Goal: Task Accomplishment & Management: Manage account settings

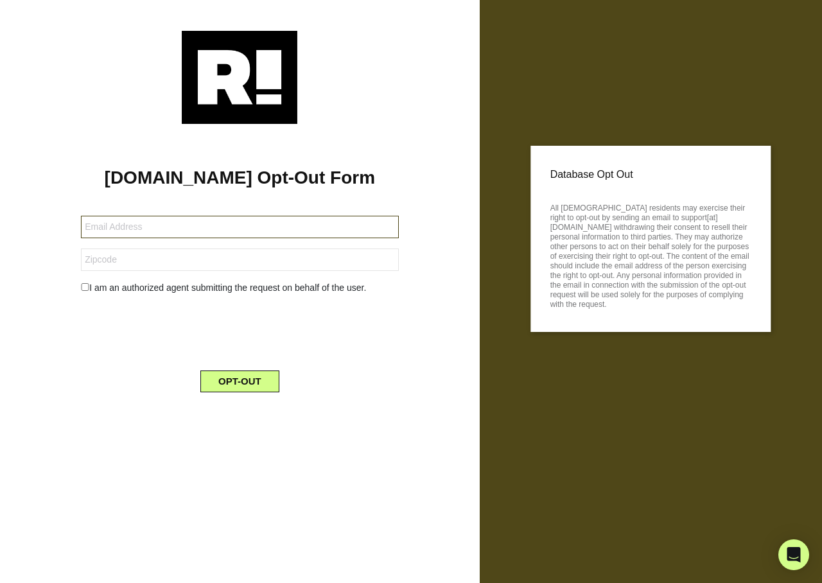
type input "usermrbig38@gmail.com"
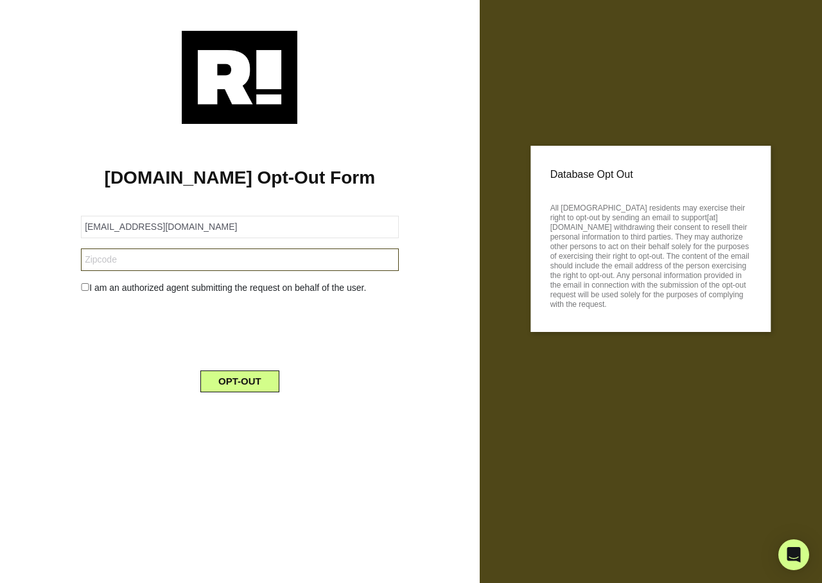
type input "34714"
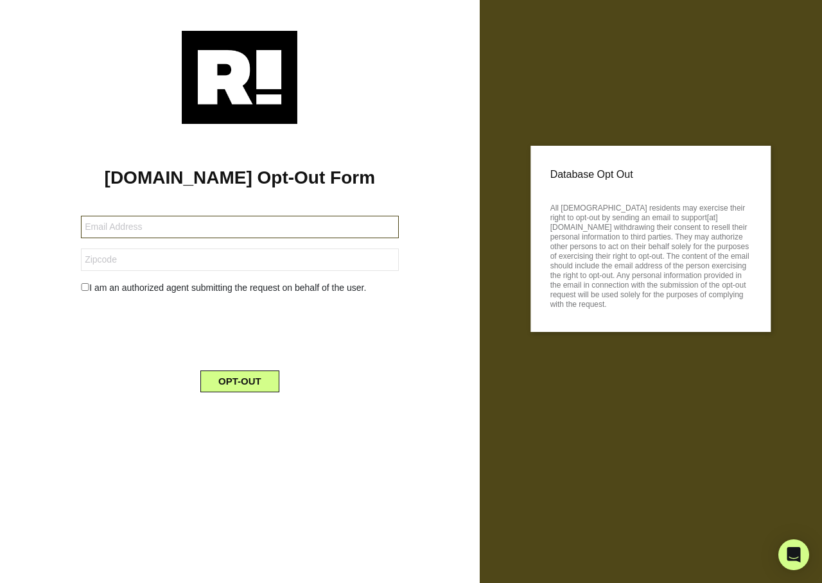
type input "[EMAIL_ADDRESS][DOMAIN_NAME]"
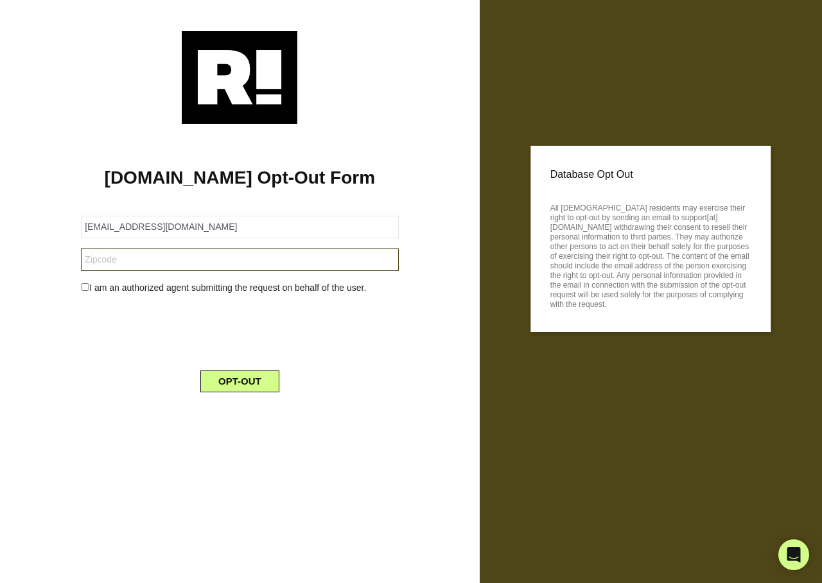
type input "04769"
